Goal: Task Accomplishment & Management: Complete application form

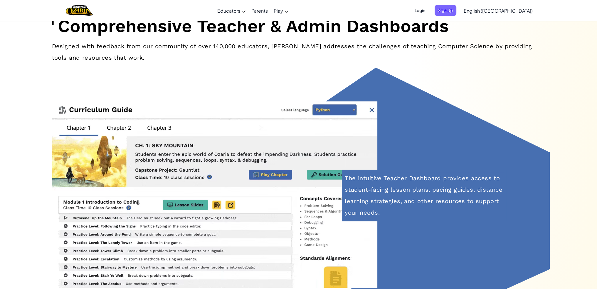
scroll to position [2469, 0]
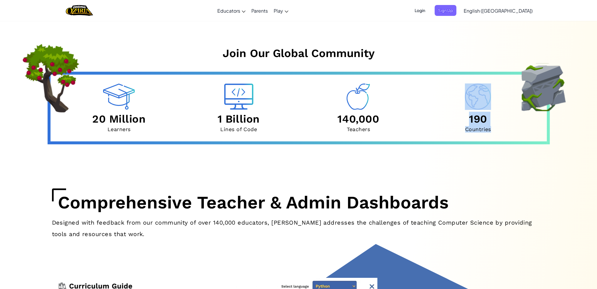
drag, startPoint x: 597, startPoint y: 144, endPoint x: 587, endPoint y: 103, distance: 42.3
click at [587, 103] on main "NEW! CodeCombat is coming to [GEOGRAPHIC_DATA]! Check it out! Computer Science …" at bounding box center [298, 274] width 597 height 5445
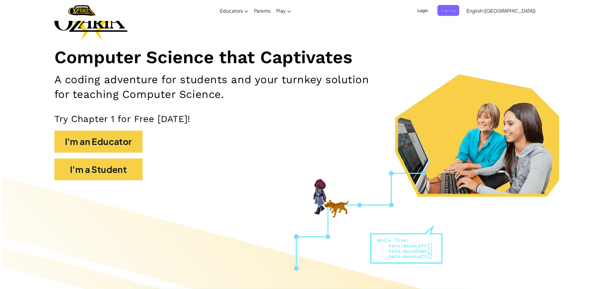
scroll to position [0, 0]
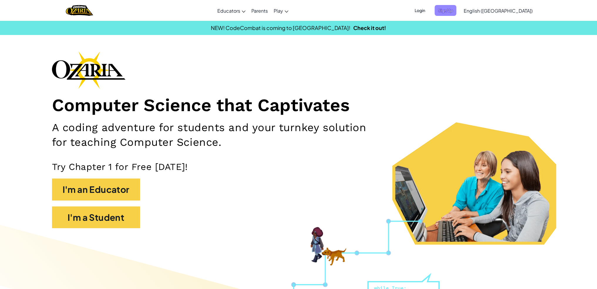
click at [457, 11] on span "Sign Up" at bounding box center [446, 10] width 22 height 11
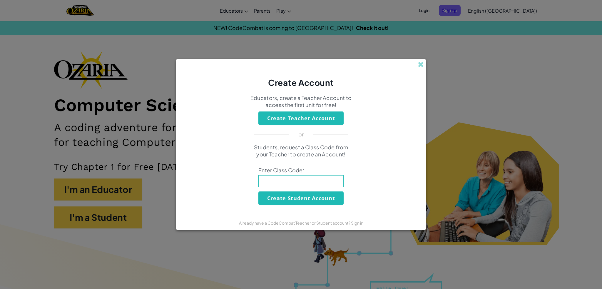
click at [289, 183] on input at bounding box center [300, 181] width 85 height 12
type input "FunWinParty"
click at [298, 194] on button "Create Student Account" at bounding box center [300, 198] width 85 height 14
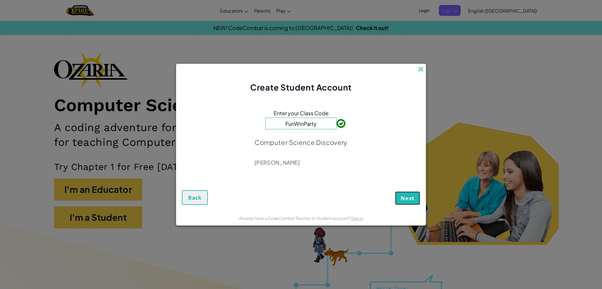
click at [398, 198] on button "Next" at bounding box center [407, 198] width 25 height 14
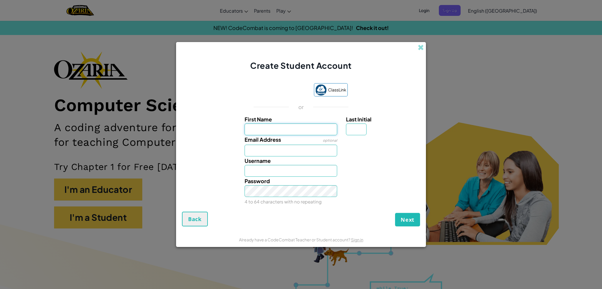
click at [270, 127] on input "First Name" at bounding box center [291, 129] width 93 height 12
type input "[PERSON_NAME]"
click at [280, 150] on input "Email Address" at bounding box center [291, 151] width 93 height 12
type input "@[DOMAIN_NAME]"
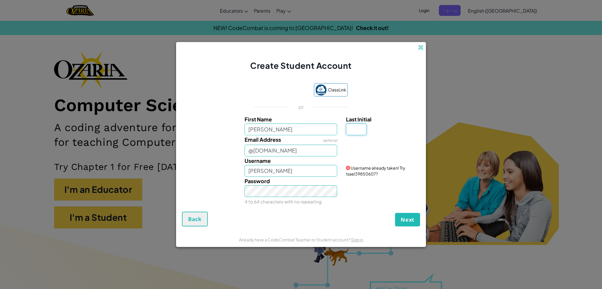
click at [355, 130] on input "Last Initial" at bounding box center [356, 129] width 21 height 12
type input "z"
type input "IsaelZ"
click at [376, 183] on div "Password 4 to 64 characters with no repeating" at bounding box center [301, 191] width 244 height 29
click at [410, 221] on span "Next" at bounding box center [408, 219] width 14 height 7
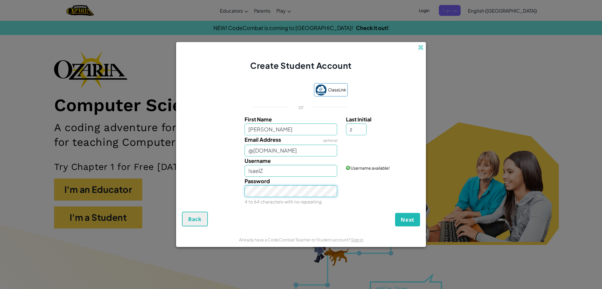
click at [237, 196] on div "Password 4 to 64 characters with no repeating" at bounding box center [301, 191] width 244 height 29
click at [239, 191] on div "Password 4 to 64 characters with no repeating" at bounding box center [301, 191] width 244 height 29
click at [285, 172] on input "IsaelZ" at bounding box center [291, 171] width 93 height 12
click at [188, 212] on button "Back" at bounding box center [195, 219] width 26 height 15
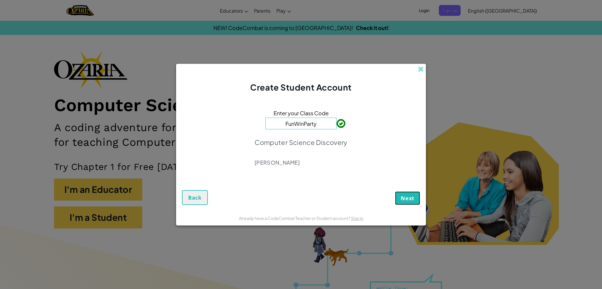
click at [418, 197] on button "Next" at bounding box center [407, 198] width 25 height 14
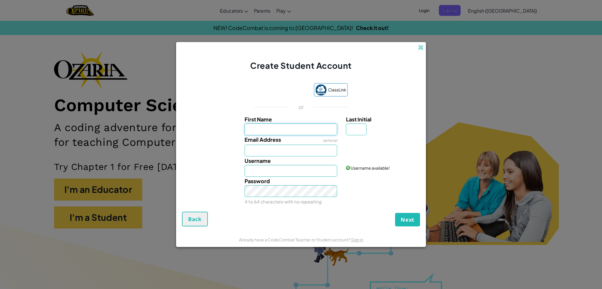
click at [303, 129] on input "First Name" at bounding box center [291, 129] width 93 height 12
type input "[PERSON_NAME]"
click at [363, 130] on input "Last Initial" at bounding box center [356, 129] width 21 height 12
type input "z"
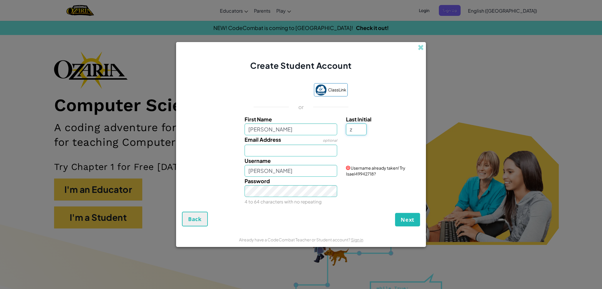
type input "IsaelZ"
click at [299, 147] on input "Email Address" at bounding box center [291, 151] width 93 height 12
click at [403, 224] on button "Next" at bounding box center [407, 220] width 25 height 14
click at [314, 163] on div "Username [PERSON_NAME]" at bounding box center [291, 166] width 102 height 20
click at [313, 150] on input "@[DOMAIN_NAME]" at bounding box center [291, 151] width 93 height 12
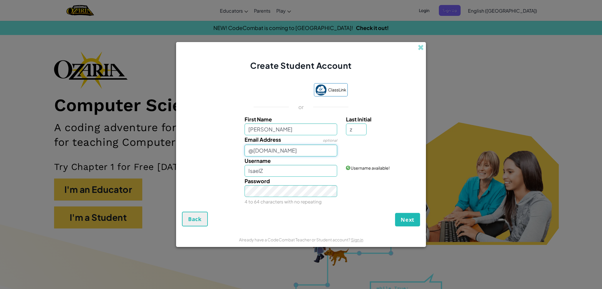
click at [313, 150] on input "@[DOMAIN_NAME]" at bounding box center [291, 151] width 93 height 12
click at [291, 150] on input "@[DOMAIN_NAME]" at bounding box center [291, 151] width 93 height 12
click at [290, 150] on input "@[DOMAIN_NAME]" at bounding box center [291, 151] width 93 height 12
click at [268, 148] on input "[EMAIL_ADDRESS][DOMAIN_NAME][PERSON_NAME]" at bounding box center [291, 151] width 93 height 12
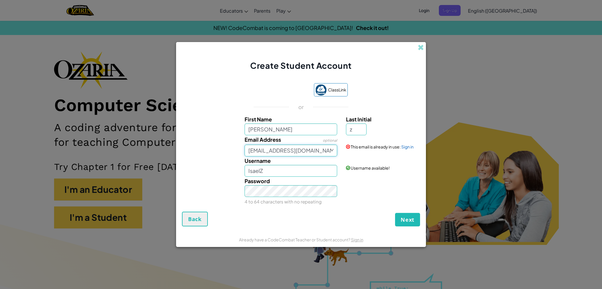
click at [268, 148] on input "[EMAIL_ADDRESS][DOMAIN_NAME][PERSON_NAME]" at bounding box center [291, 151] width 93 height 12
type input "[PERSON_NAME]"
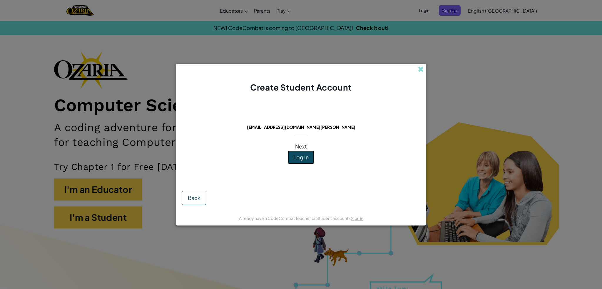
click at [303, 153] on button "Log In" at bounding box center [301, 157] width 26 height 14
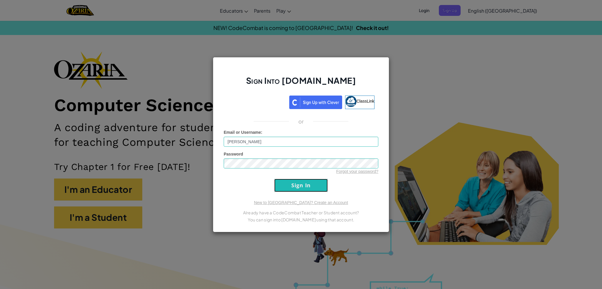
click at [315, 188] on input "Sign In" at bounding box center [300, 185] width 53 height 13
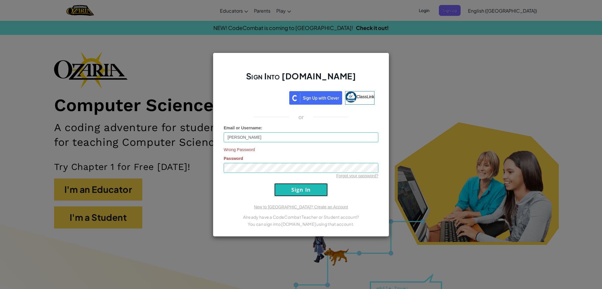
click at [315, 188] on input "Sign In" at bounding box center [300, 189] width 53 height 13
click at [136, 34] on div "Sign Into [DOMAIN_NAME] ClassLink or Email or Username : [PERSON_NAME] Wrong Pa…" at bounding box center [301, 144] width 602 height 289
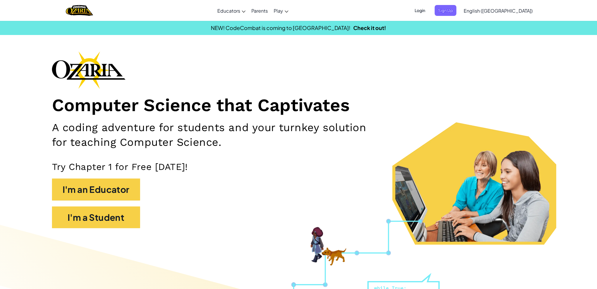
click at [429, 12] on span "Login" at bounding box center [420, 10] width 18 height 11
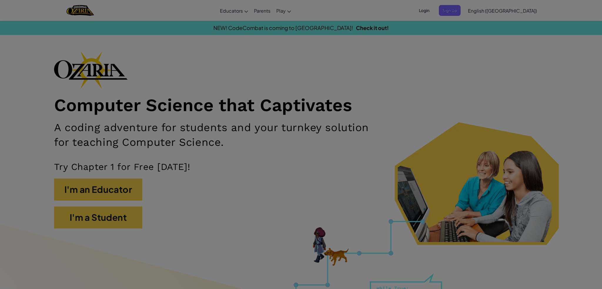
type input "[PERSON_NAME]"
